Goal: Task Accomplishment & Management: Manage account settings

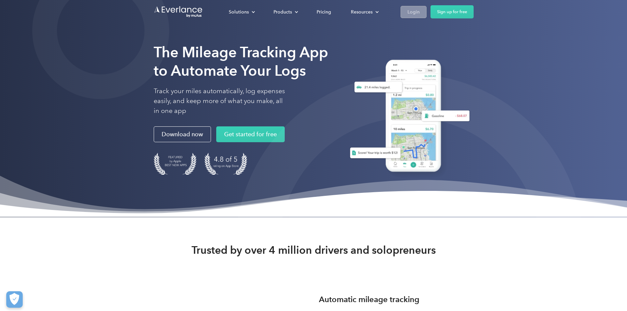
click at [420, 11] on div "Login" at bounding box center [413, 12] width 12 height 8
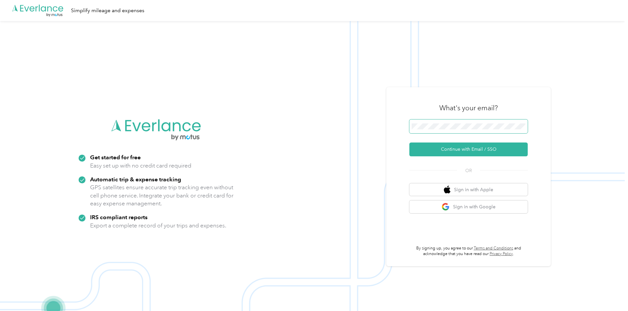
click at [468, 120] on span at bounding box center [469, 126] width 118 height 14
click at [474, 146] on button "Continue with Email / SSO" at bounding box center [469, 149] width 118 height 14
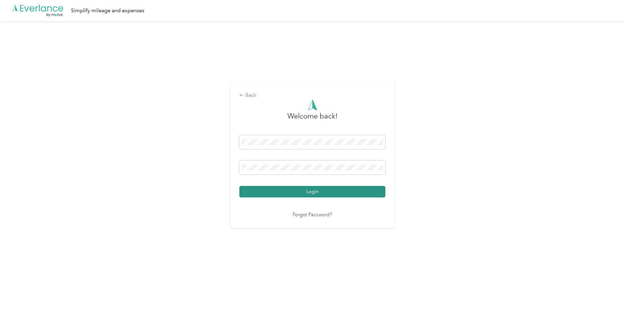
click at [314, 197] on button "Login" at bounding box center [313, 192] width 146 height 12
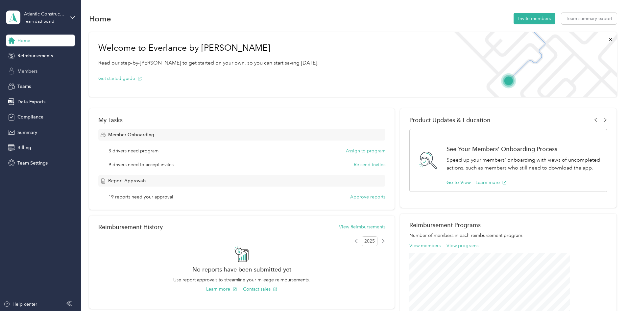
click at [34, 71] on span "Members" at bounding box center [27, 71] width 20 height 7
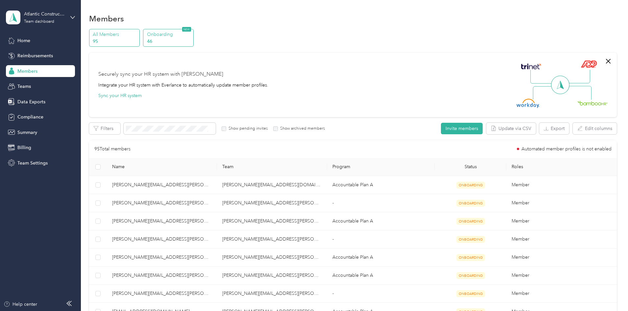
click at [192, 38] on p "46" at bounding box center [169, 41] width 45 height 7
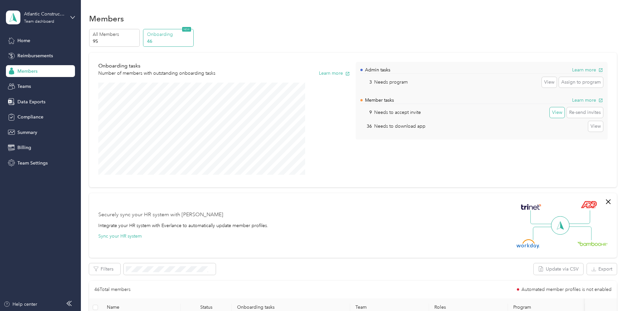
click at [550, 114] on button "View" at bounding box center [557, 112] width 15 height 11
click at [542, 85] on button "View" at bounding box center [549, 82] width 15 height 11
click at [589, 127] on button "View" at bounding box center [596, 126] width 15 height 11
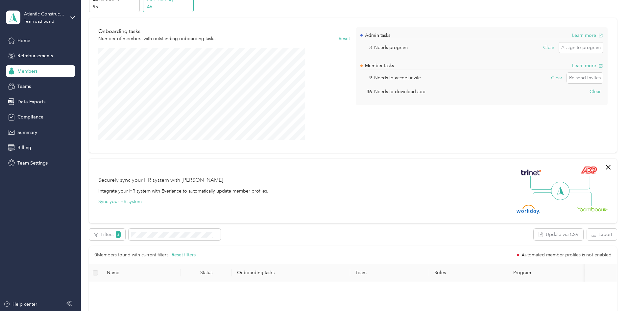
scroll to position [33, 0]
click at [406, 80] on p "Needs to accept invite" at bounding box center [397, 79] width 47 height 7
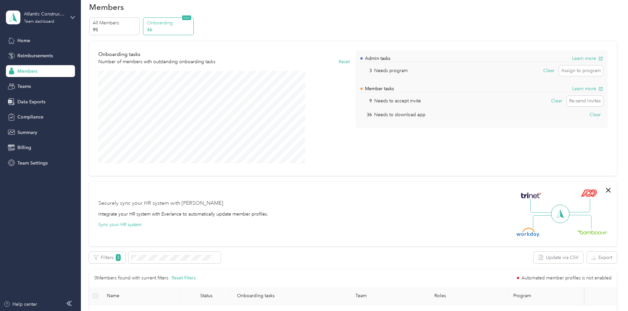
scroll to position [0, 0]
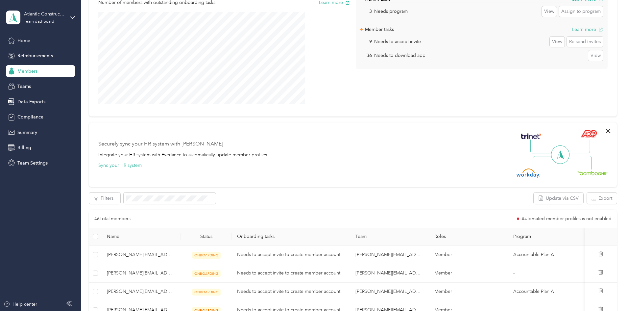
scroll to position [66, 0]
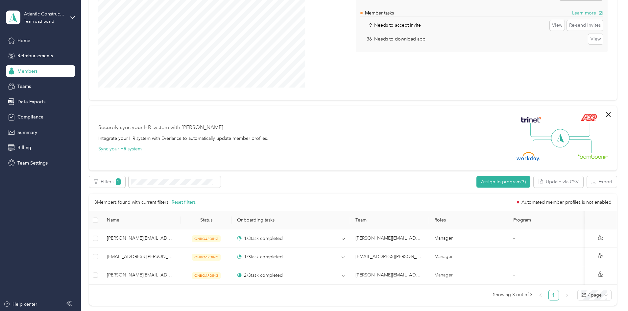
scroll to position [99, 0]
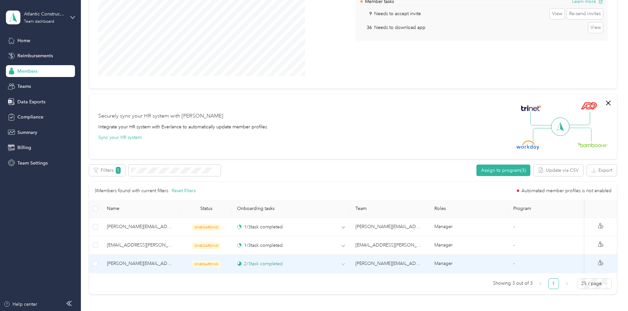
click at [283, 265] on div "2 / 3 task completed" at bounding box center [260, 263] width 46 height 7
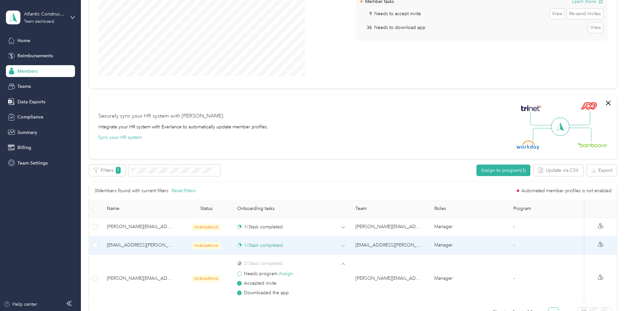
click at [280, 247] on div "1 / 3 task completed" at bounding box center [260, 245] width 46 height 7
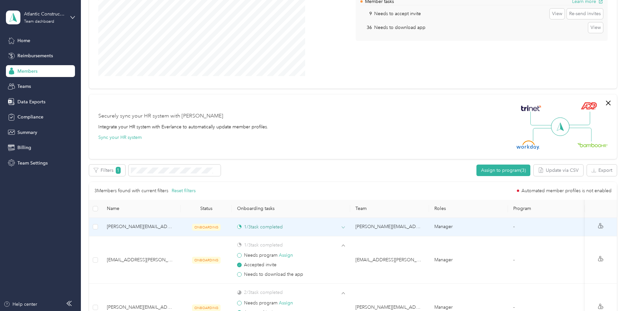
click at [281, 225] on div "1 / 3 task completed" at bounding box center [260, 226] width 46 height 7
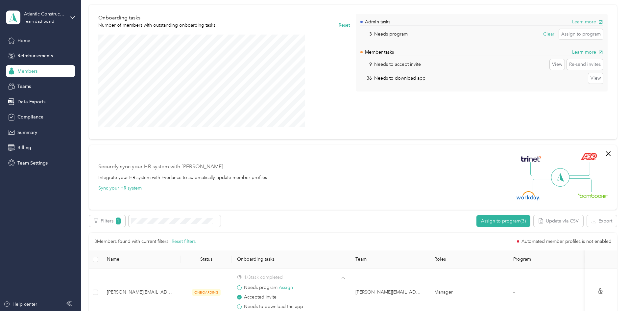
scroll to position [0, 0]
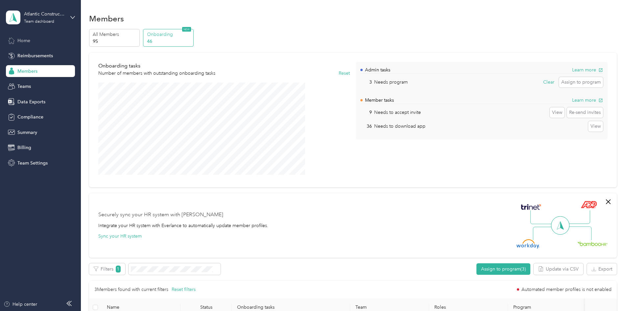
click at [36, 44] on div "Home" at bounding box center [40, 41] width 69 height 12
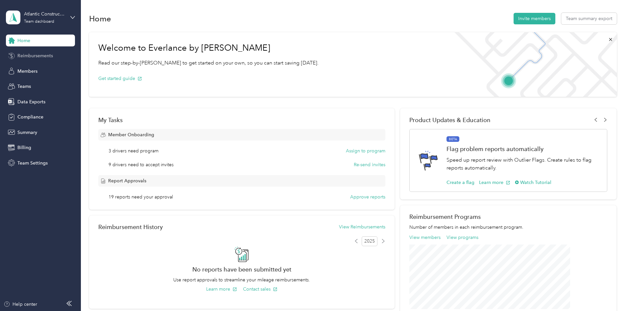
click at [37, 55] on span "Reimbursements" at bounding box center [35, 55] width 36 height 7
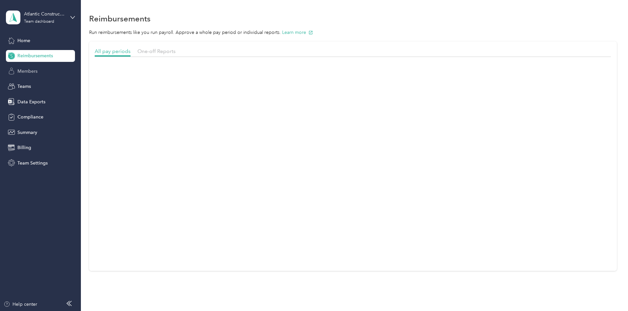
click at [31, 69] on span "Members" at bounding box center [27, 71] width 20 height 7
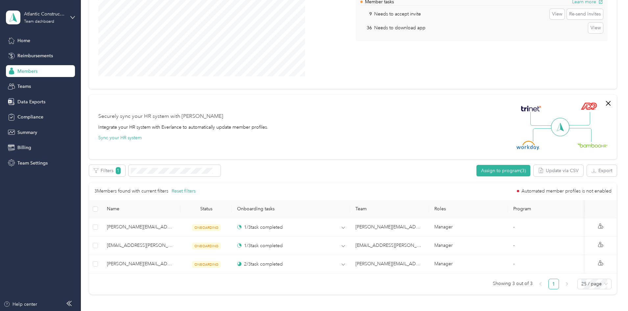
scroll to position [99, 0]
click at [27, 89] on span "Teams" at bounding box center [23, 86] width 13 height 7
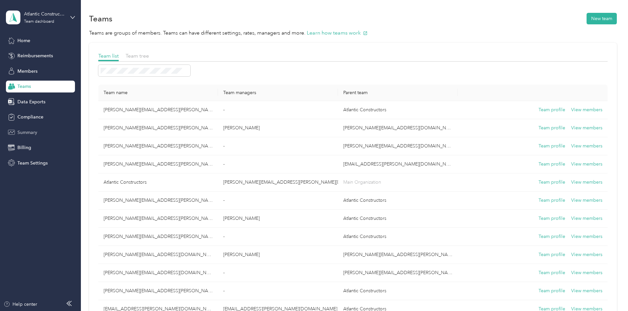
click at [36, 129] on span "Summary" at bounding box center [27, 132] width 20 height 7
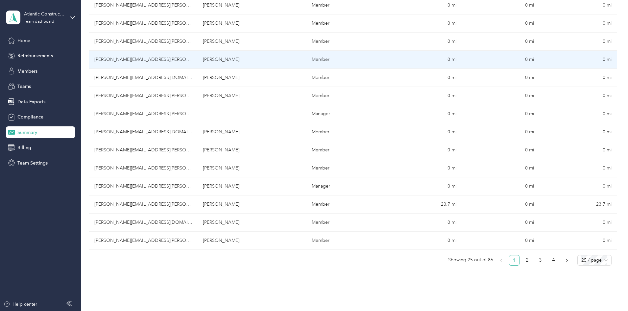
scroll to position [263, 0]
